Goal: Information Seeking & Learning: Learn about a topic

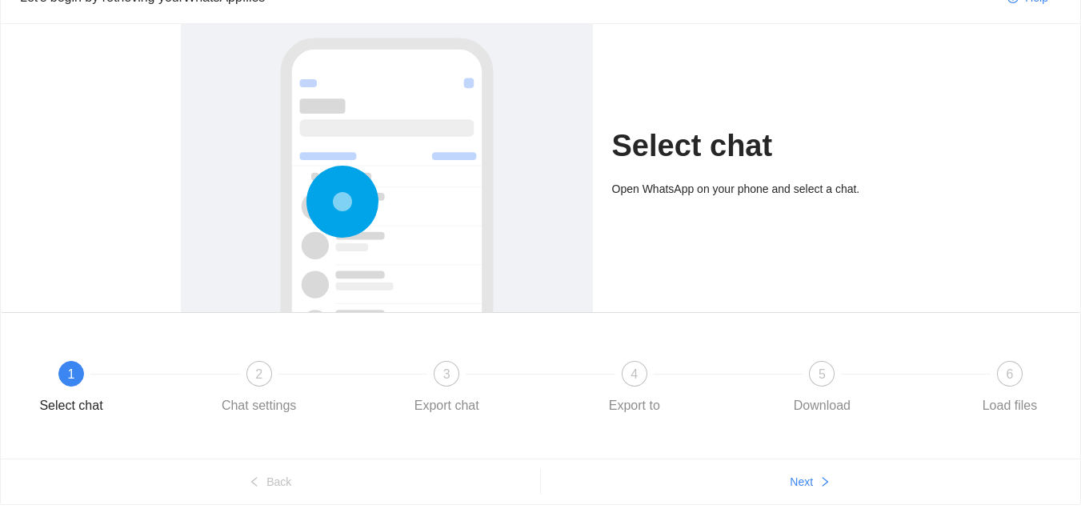
scroll to position [134, 0]
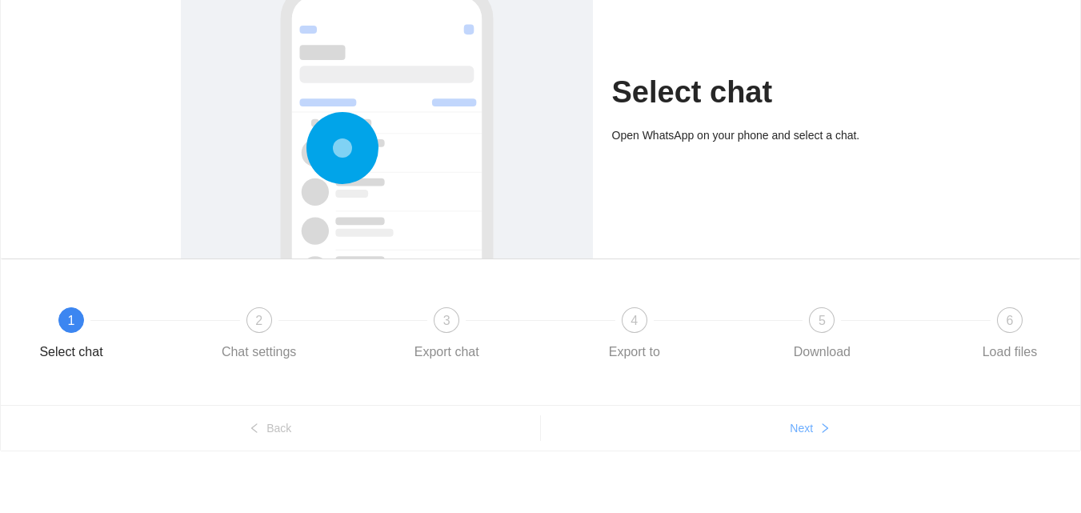
click at [808, 423] on span "Next" at bounding box center [801, 428] width 23 height 18
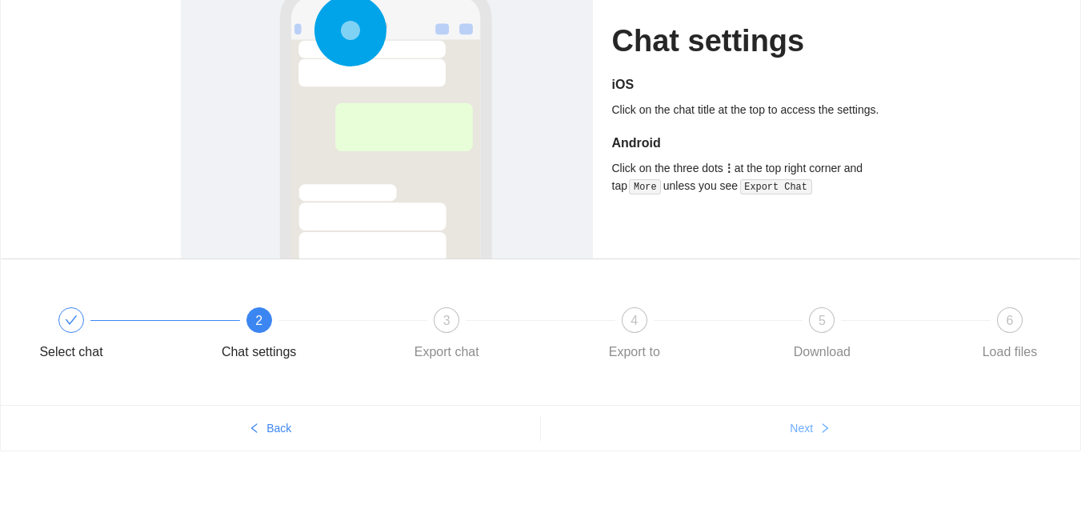
click at [808, 423] on span "Next" at bounding box center [801, 428] width 23 height 18
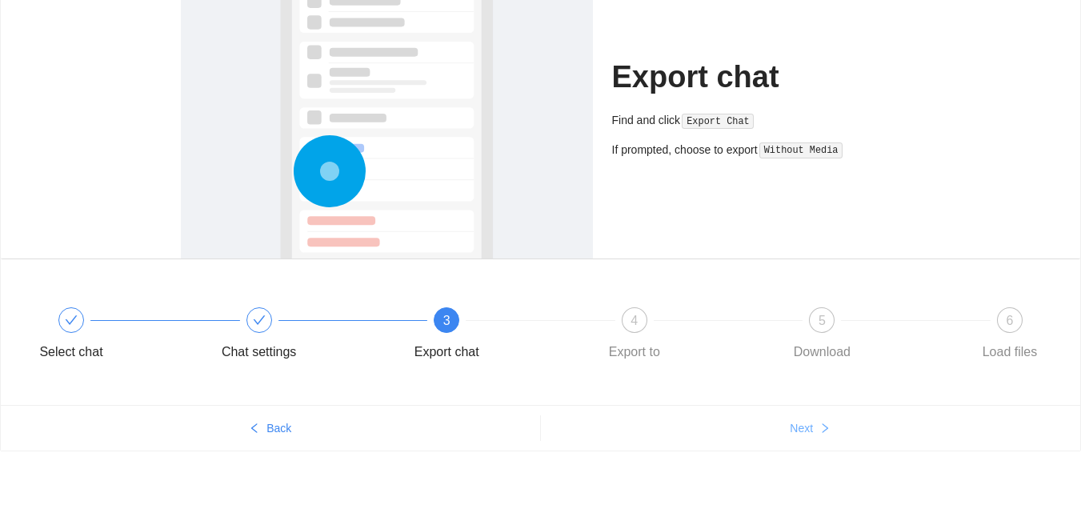
click at [808, 423] on span "Next" at bounding box center [801, 428] width 23 height 18
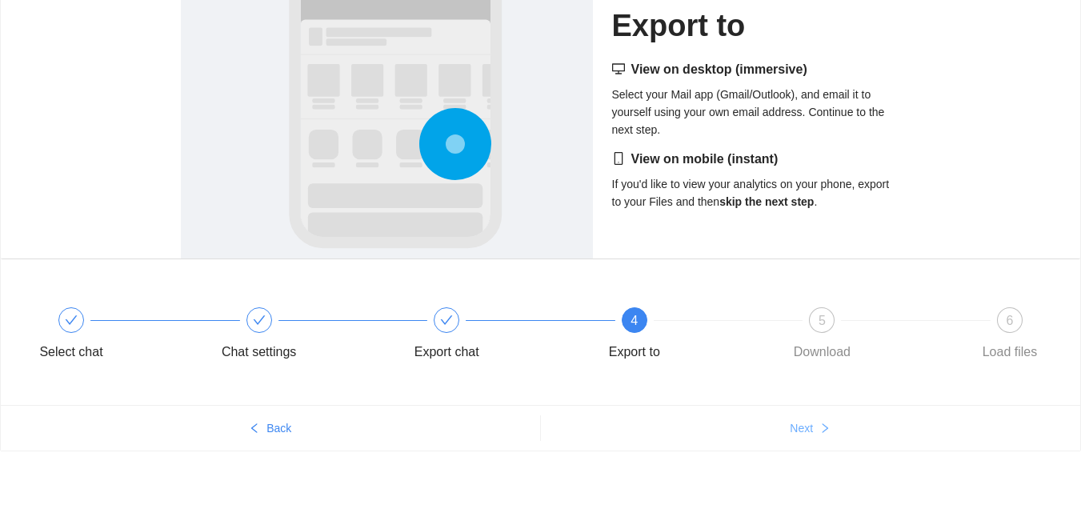
click at [808, 423] on span "Next" at bounding box center [801, 428] width 23 height 18
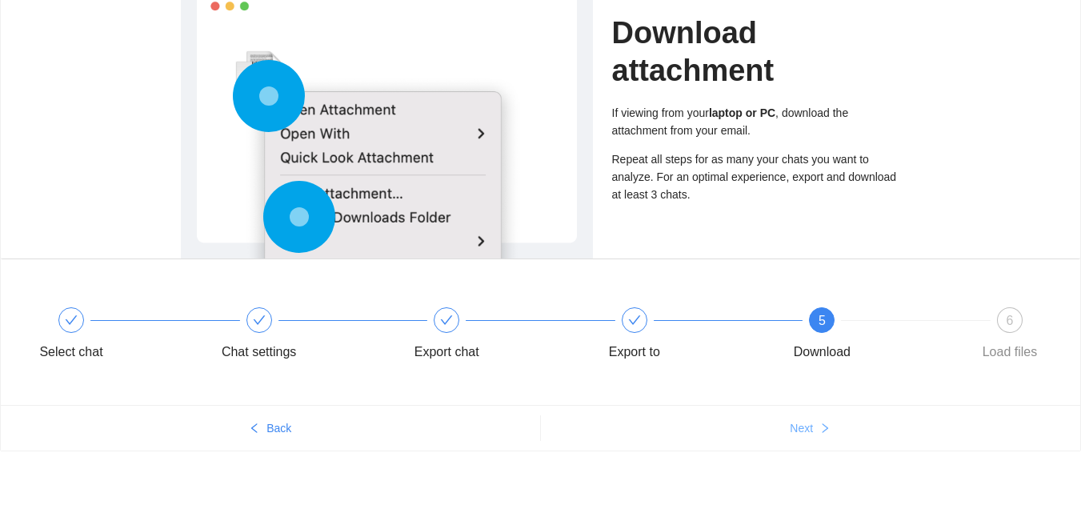
click at [808, 423] on span "Next" at bounding box center [801, 428] width 23 height 18
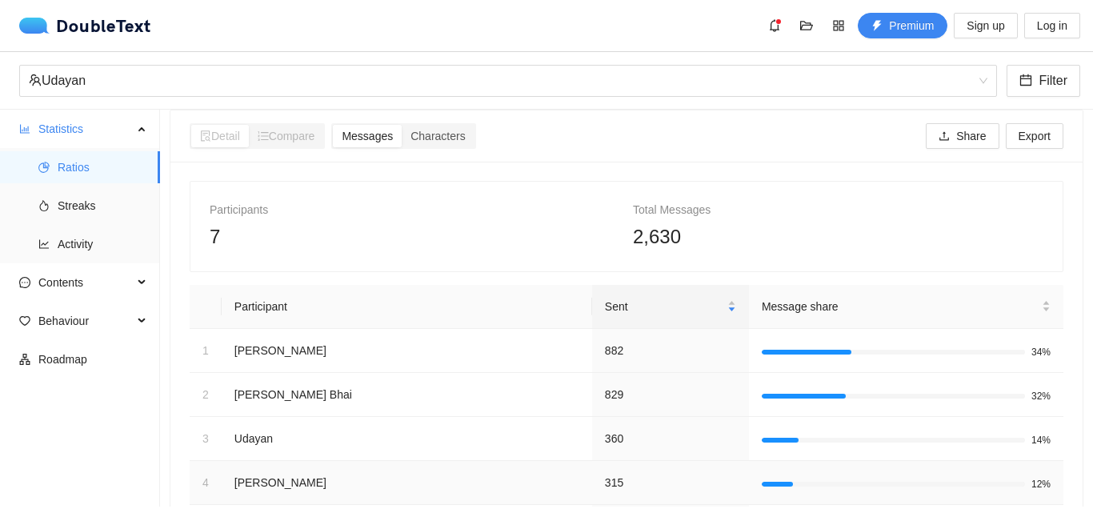
scroll to position [0, 0]
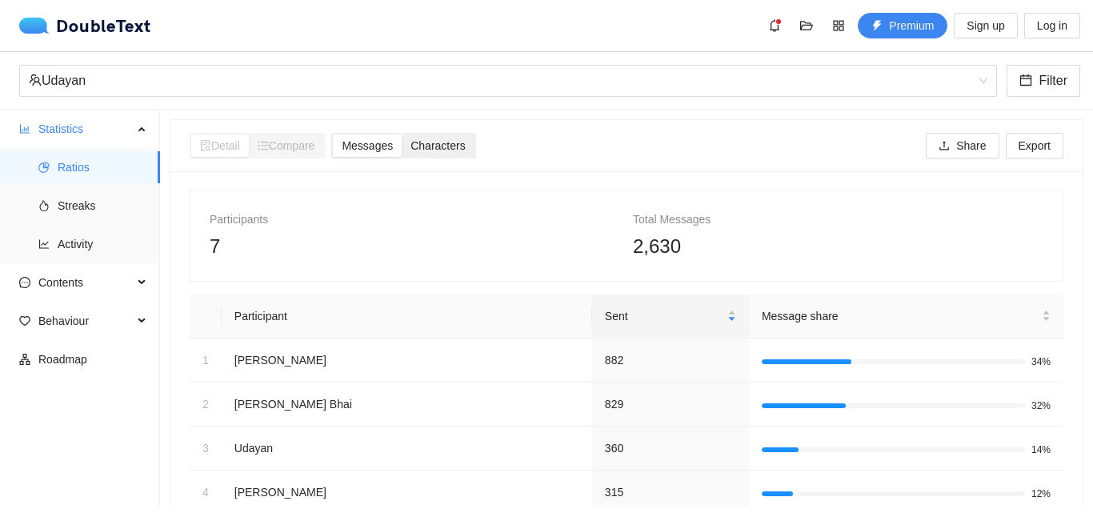
click at [424, 146] on span "Characters" at bounding box center [438, 145] width 54 height 13
click at [402, 134] on input "Characters" at bounding box center [402, 134] width 0 height 0
click at [221, 151] on span "Detail" at bounding box center [220, 145] width 40 height 13
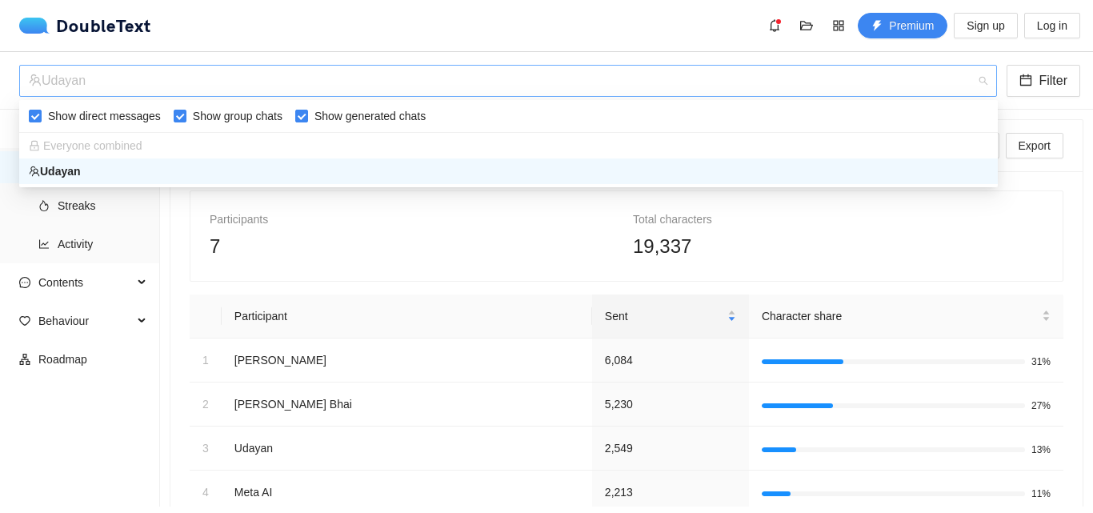
click at [343, 91] on div "Udayan" at bounding box center [501, 81] width 944 height 30
click at [303, 148] on div "Everyone combined" at bounding box center [509, 146] width 960 height 18
click at [303, 170] on div "Udayan" at bounding box center [509, 171] width 960 height 18
click at [215, 93] on div "Udayan" at bounding box center [501, 81] width 944 height 30
click at [97, 144] on span "Everyone combined" at bounding box center [86, 145] width 114 height 13
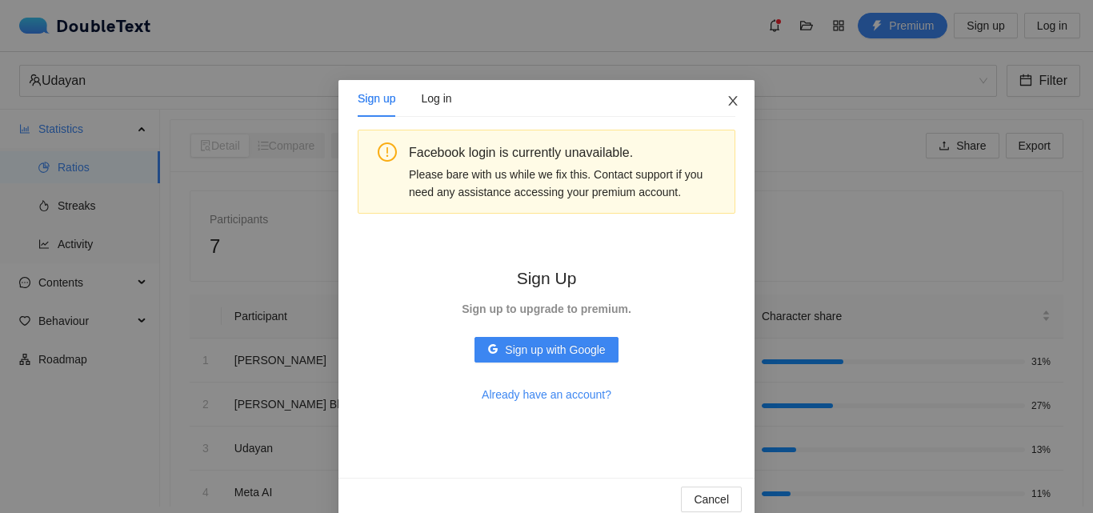
click at [727, 98] on icon "close" at bounding box center [733, 100] width 13 height 13
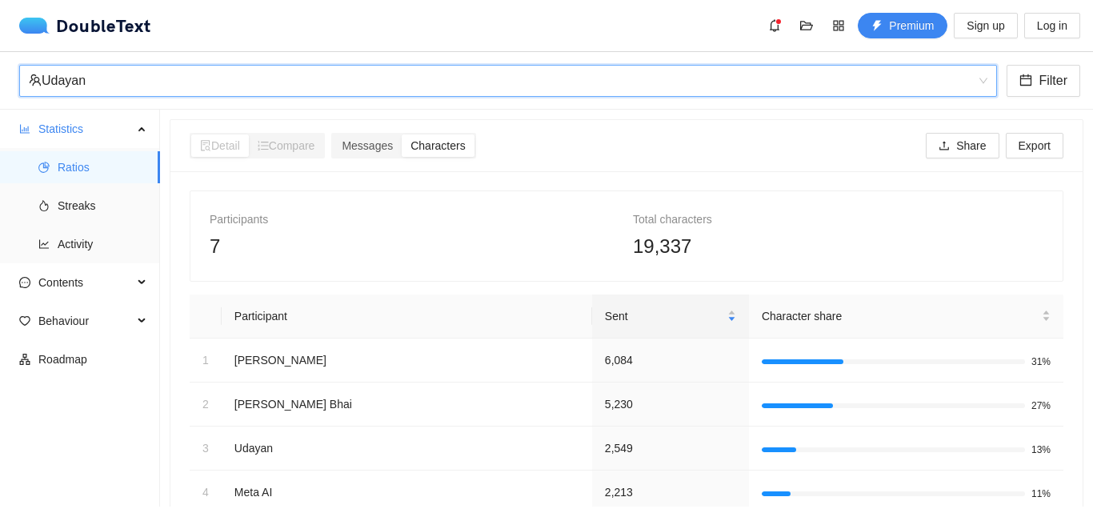
scroll to position [106, 0]
